Goal: Task Accomplishment & Management: Manage account settings

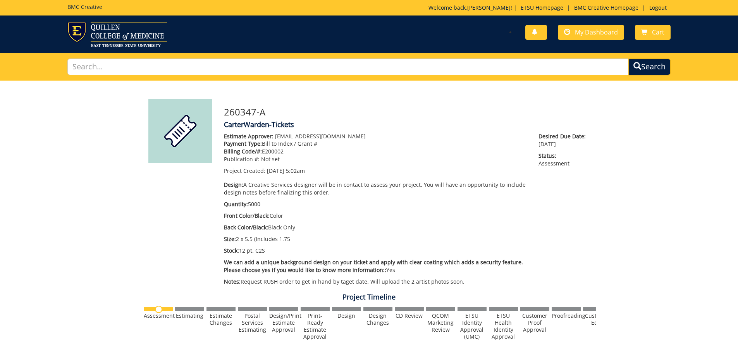
scroll to position [299, 0]
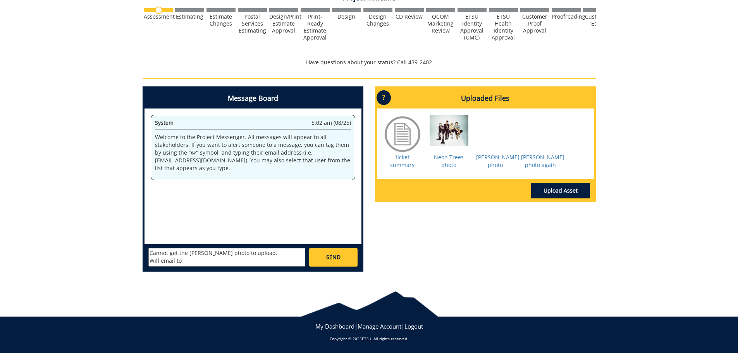
drag, startPoint x: 202, startPoint y: 261, endPoint x: 122, endPoint y: 244, distance: 81.9
click at [122, 244] on div "260347-A CarterWarden-Tickets Estimate Approver: wardence1@etsu.edu Payment Typ…" at bounding box center [369, 29] width 738 height 497
drag, startPoint x: 537, startPoint y: 225, endPoint x: 705, endPoint y: 222, distance: 167.8
click at [544, 224] on div "Message Board System 5:02 am (08/25) Welcome to the Project Messenger. All mess…" at bounding box center [369, 181] width 465 height 191
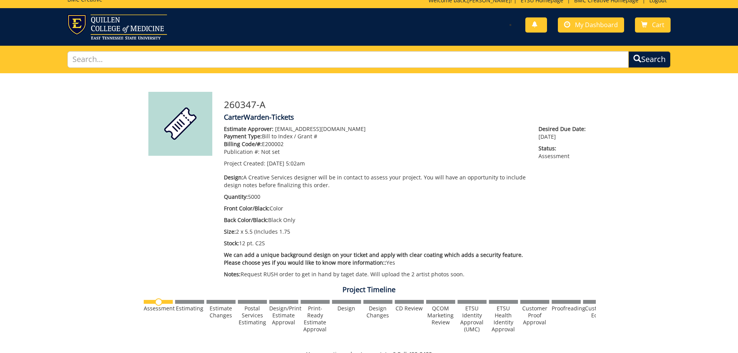
scroll to position [0, 0]
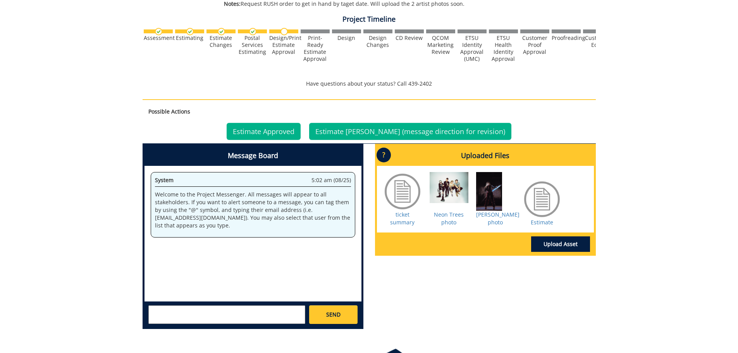
scroll to position [280, 0]
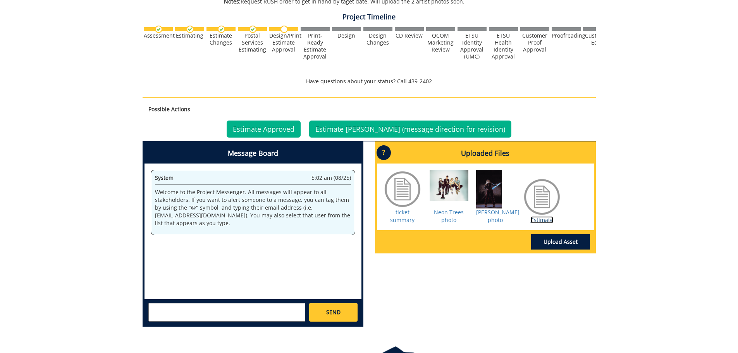
click at [546, 219] on link "Estimate" at bounding box center [542, 219] width 22 height 7
click at [272, 127] on link "Estimate Approved" at bounding box center [264, 129] width 74 height 17
